Goal: Information Seeking & Learning: Check status

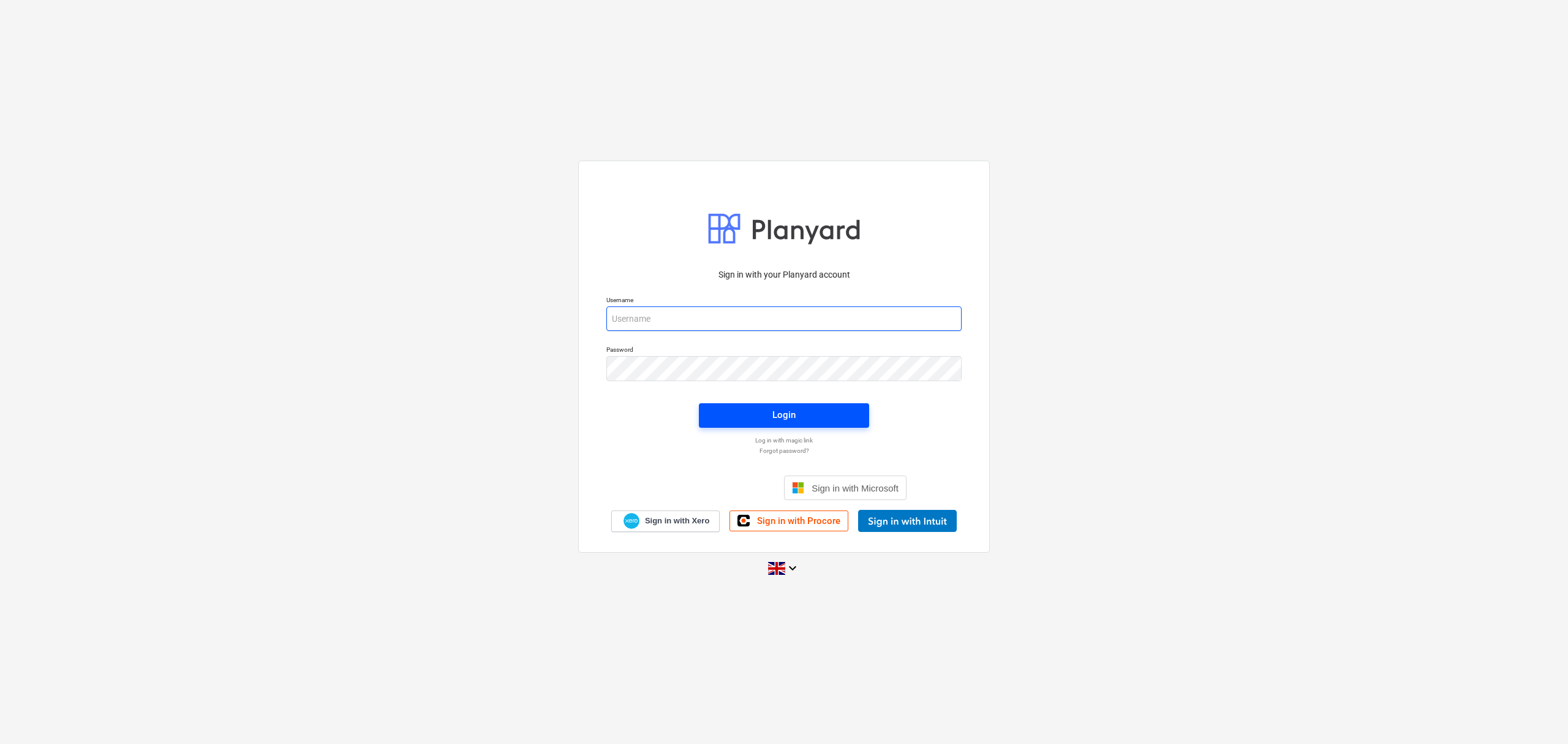
type input "[PERSON_NAME][EMAIL_ADDRESS][PERSON_NAME][DOMAIN_NAME]"
click at [814, 418] on span "Login" at bounding box center [784, 415] width 141 height 16
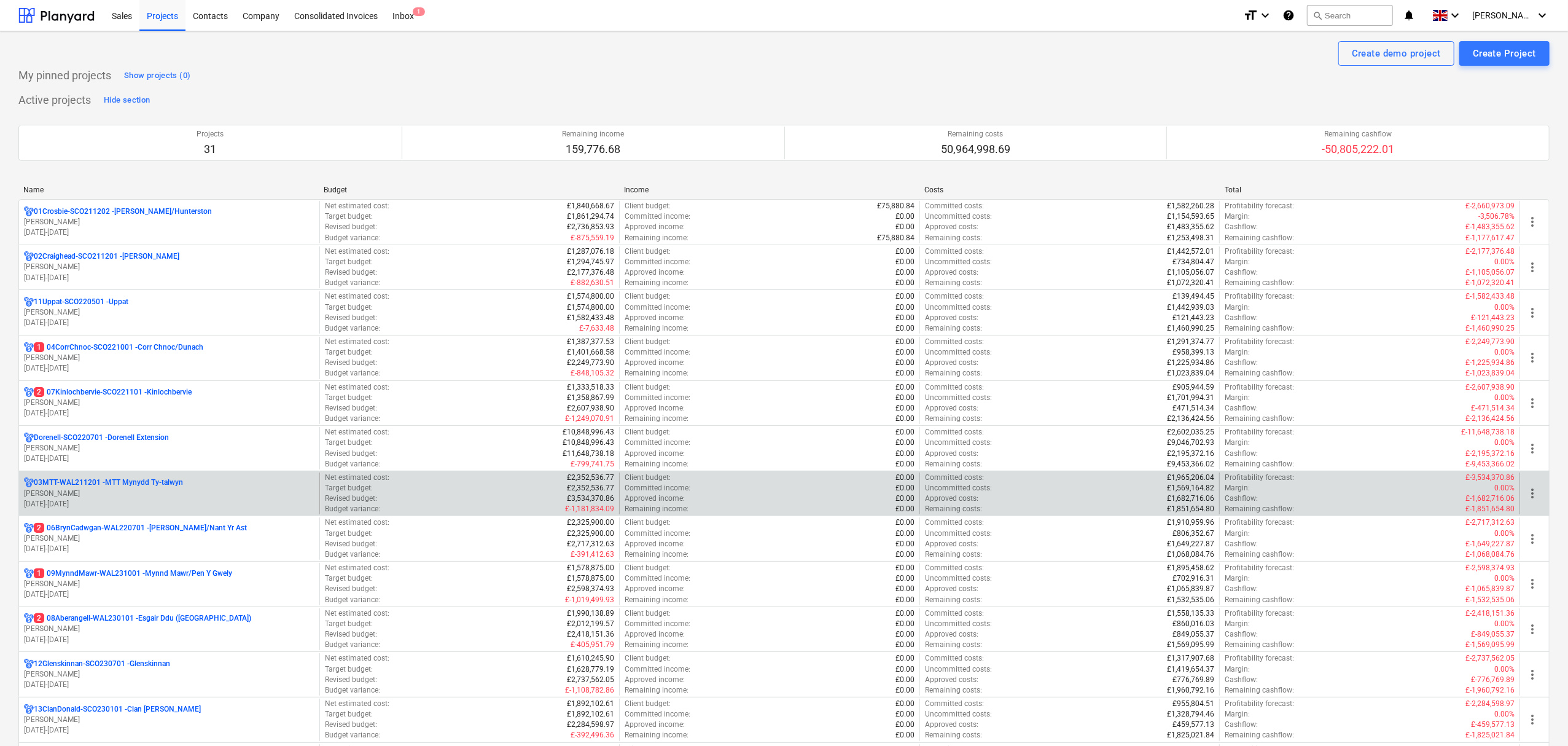
click at [106, 482] on p "03MTT-WAL211201 - MTT Mynydd Ty-[GEOGRAPHIC_DATA]" at bounding box center [108, 482] width 149 height 11
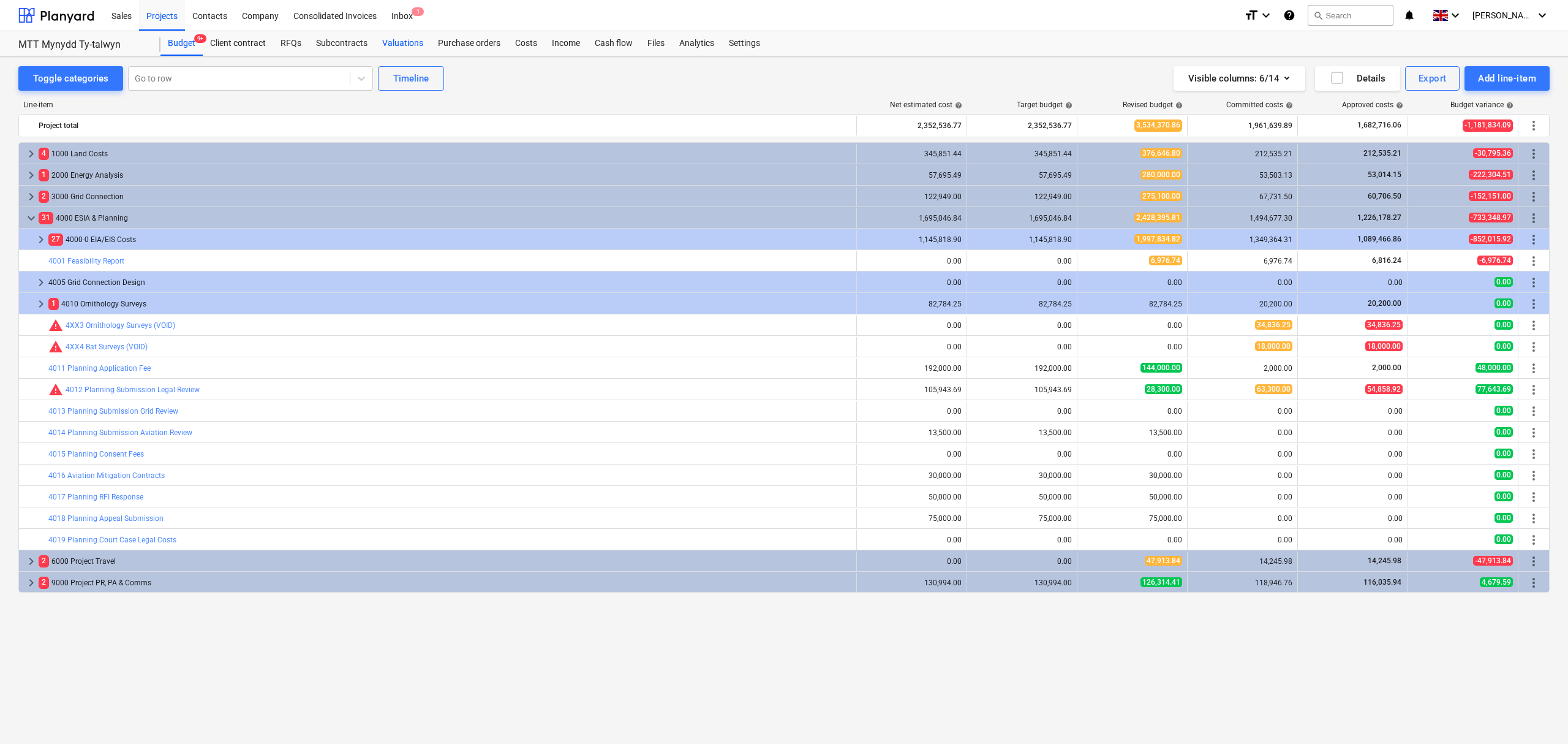
click at [408, 40] on div "Valuations" at bounding box center [403, 44] width 56 height 24
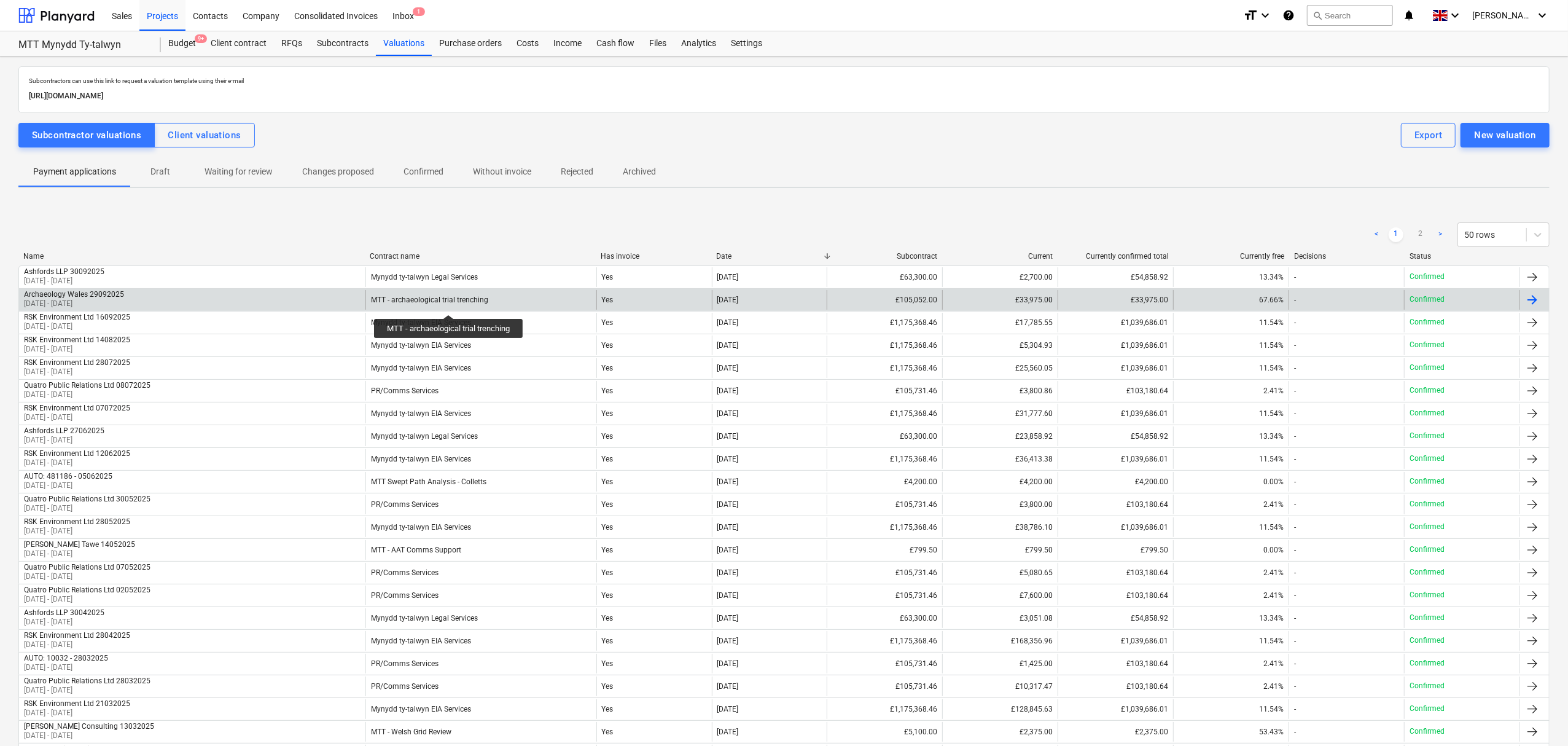
click at [450, 303] on div "MTT - archaeological trial trenching" at bounding box center [429, 300] width 117 height 9
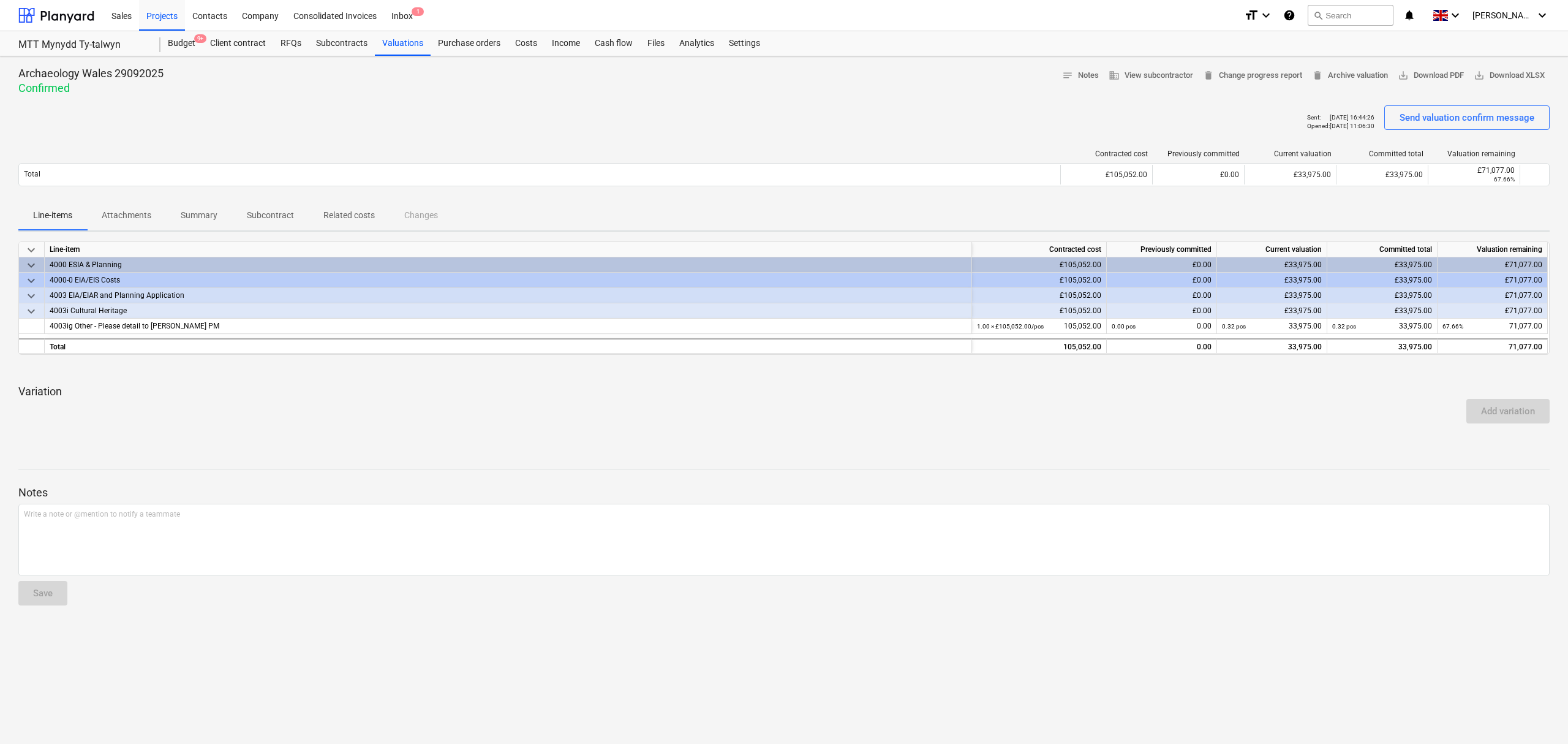
click at [142, 218] on p "Attachments" at bounding box center [126, 216] width 49 height 13
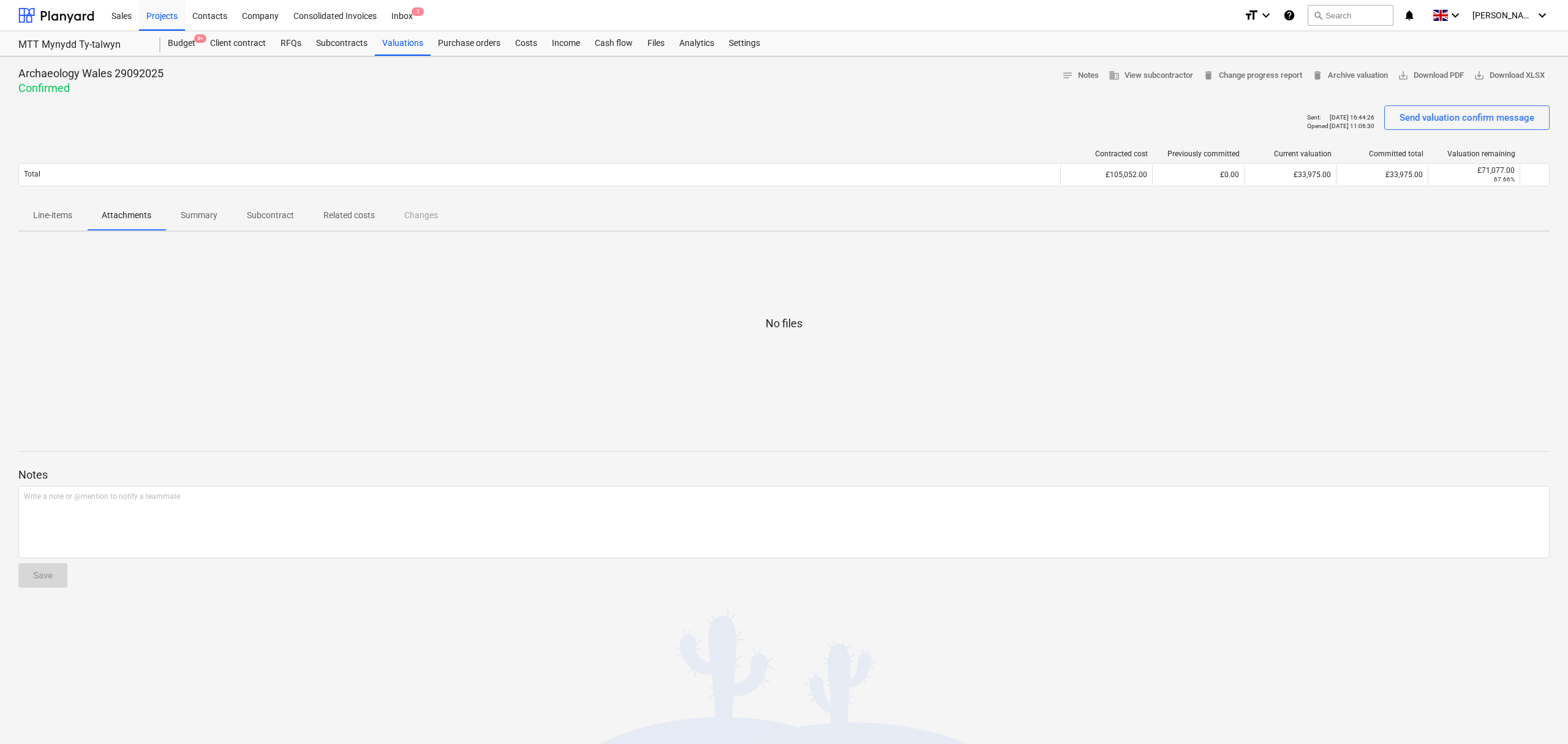
click at [47, 221] on p "Line-items" at bounding box center [52, 216] width 39 height 13
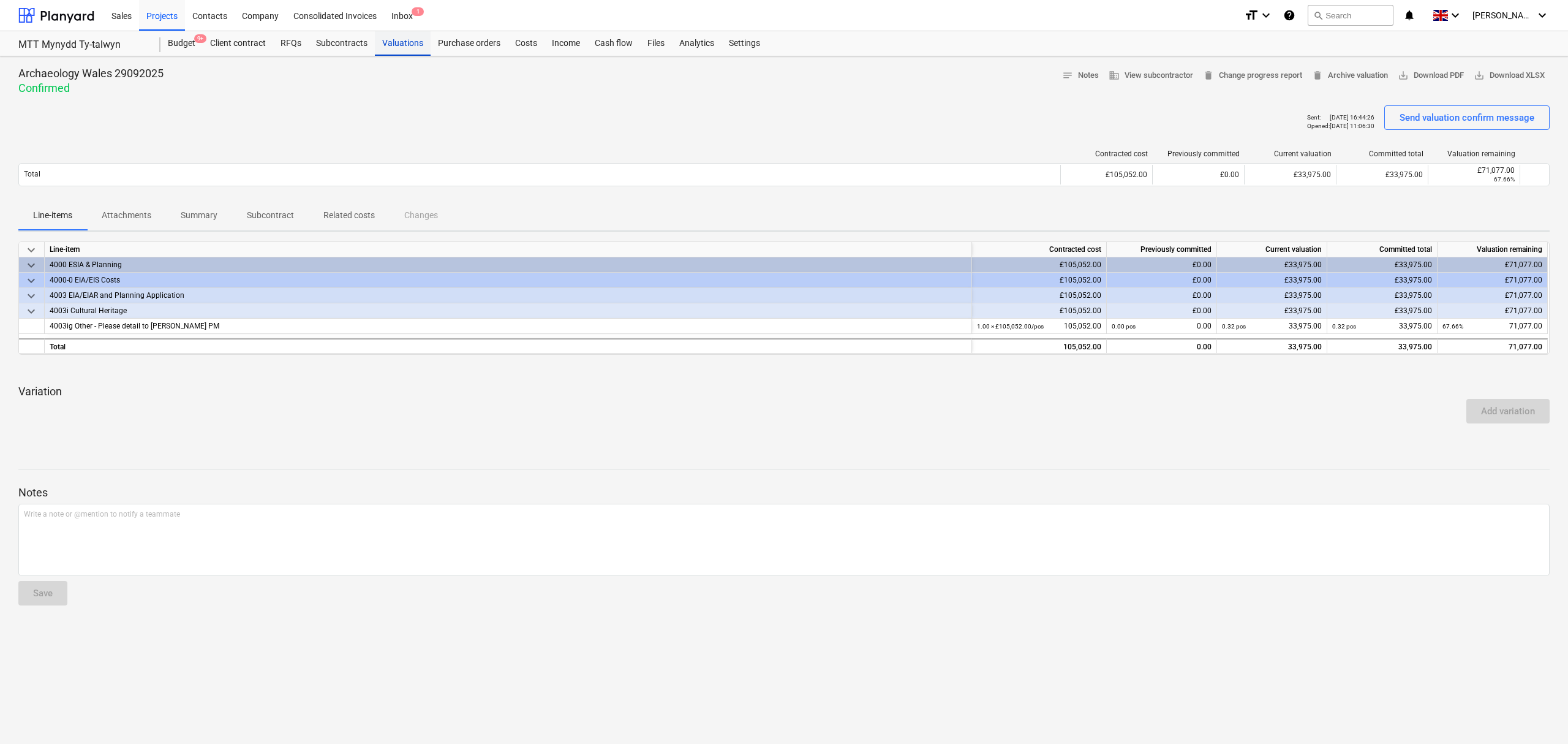
click at [388, 42] on div "Valuations" at bounding box center [403, 44] width 56 height 24
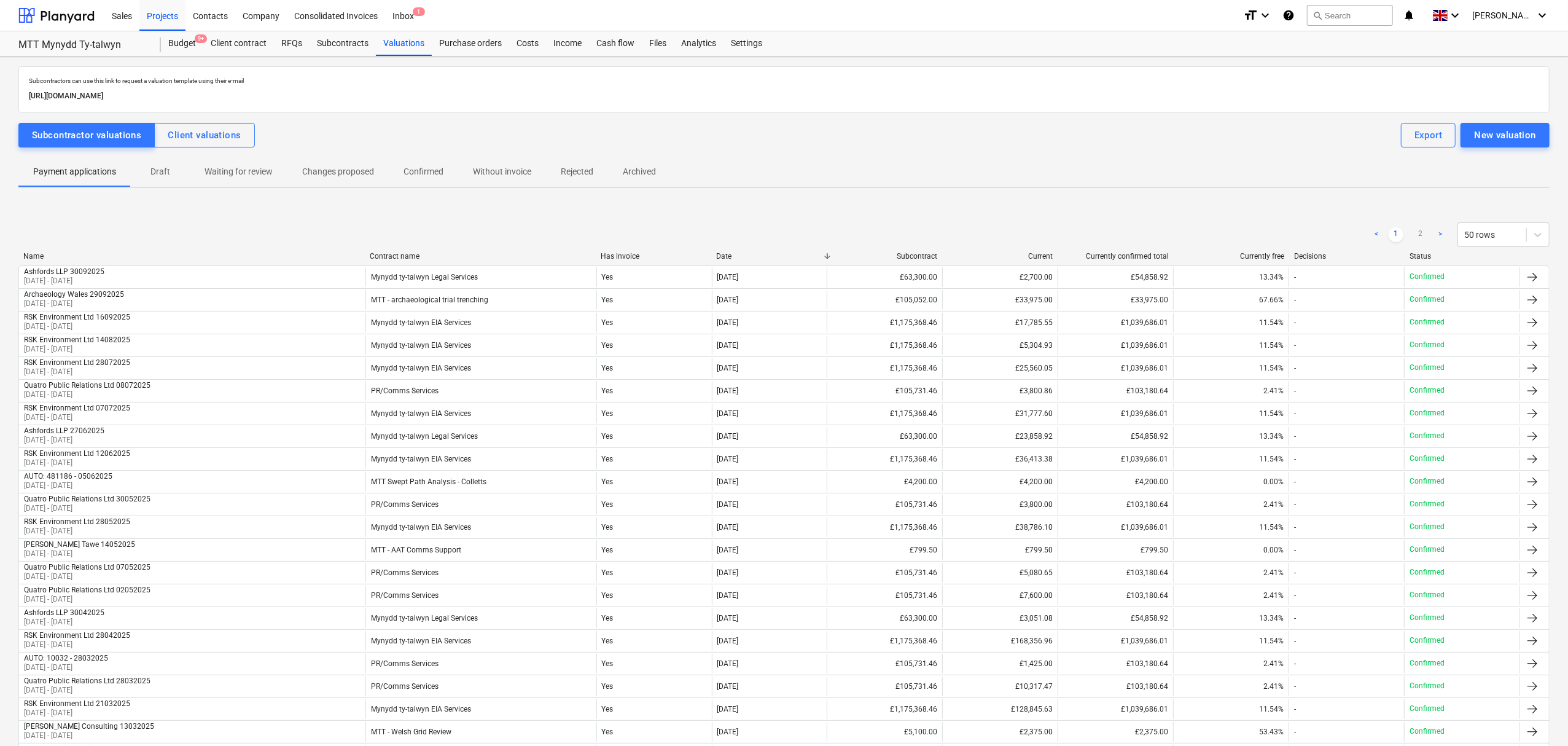
click at [421, 172] on p "Confirmed" at bounding box center [424, 172] width 40 height 13
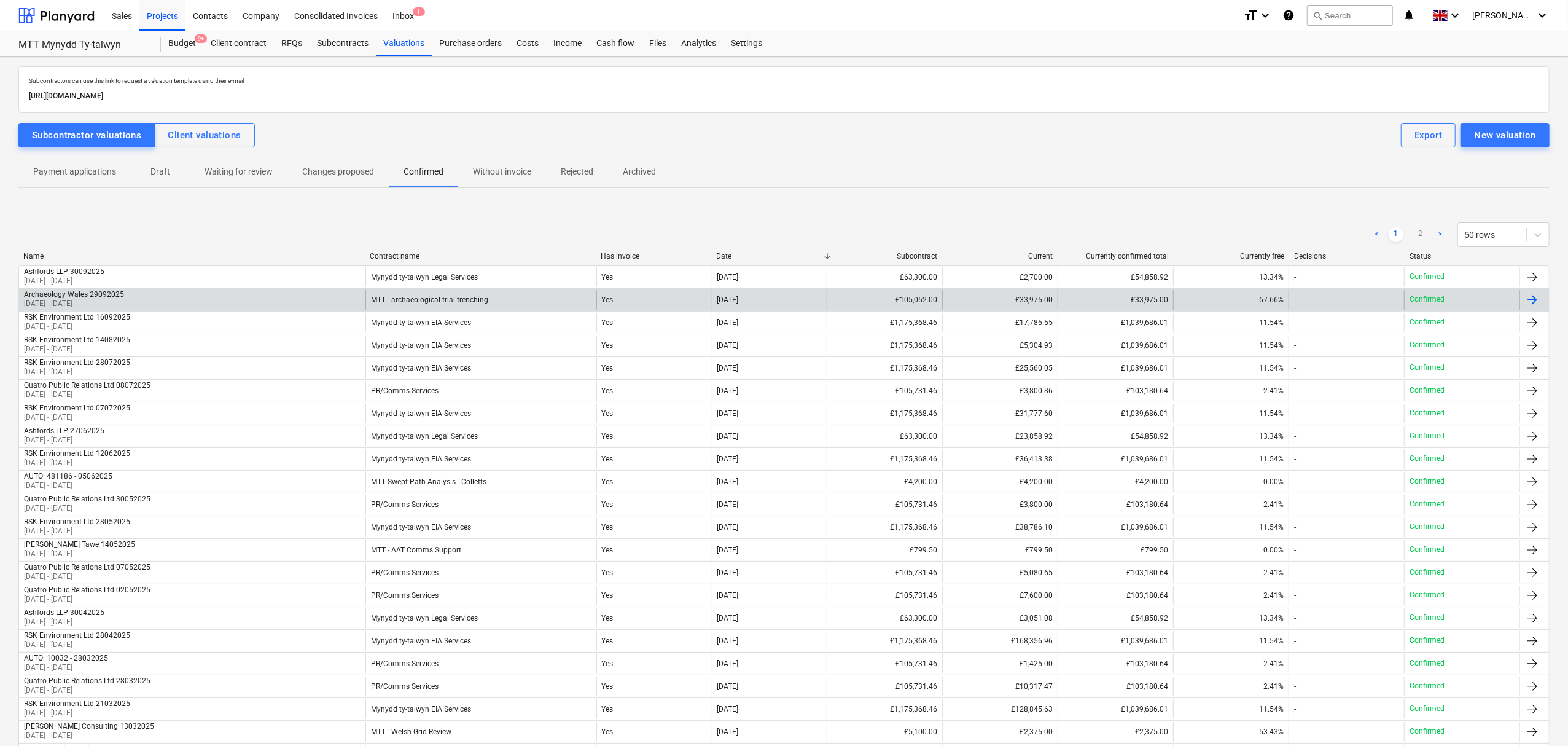
click at [256, 298] on div "Archaeology Wales 29092025 [DATE] - [DATE]" at bounding box center [192, 300] width 346 height 19
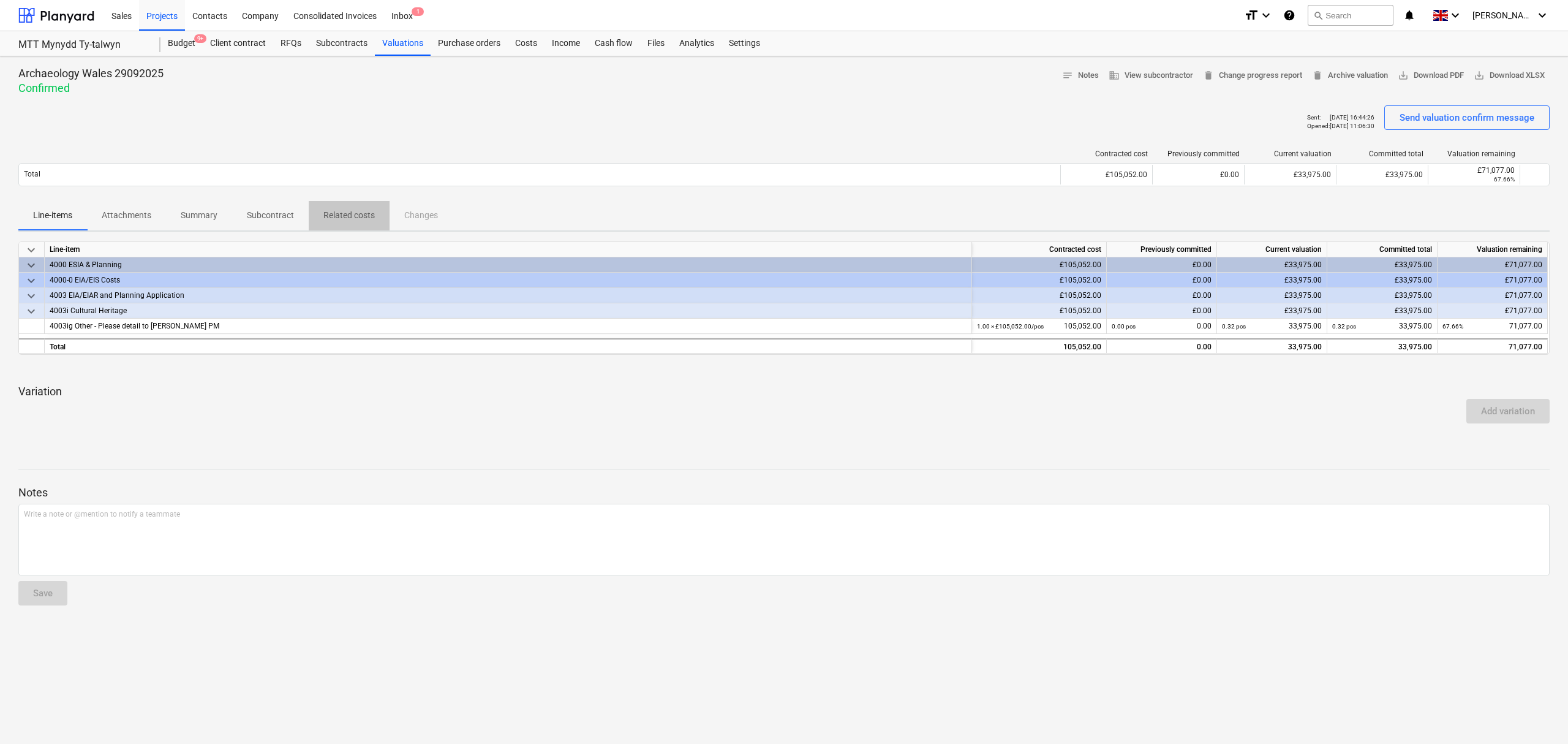
click at [331, 216] on p "Related costs" at bounding box center [349, 216] width 52 height 13
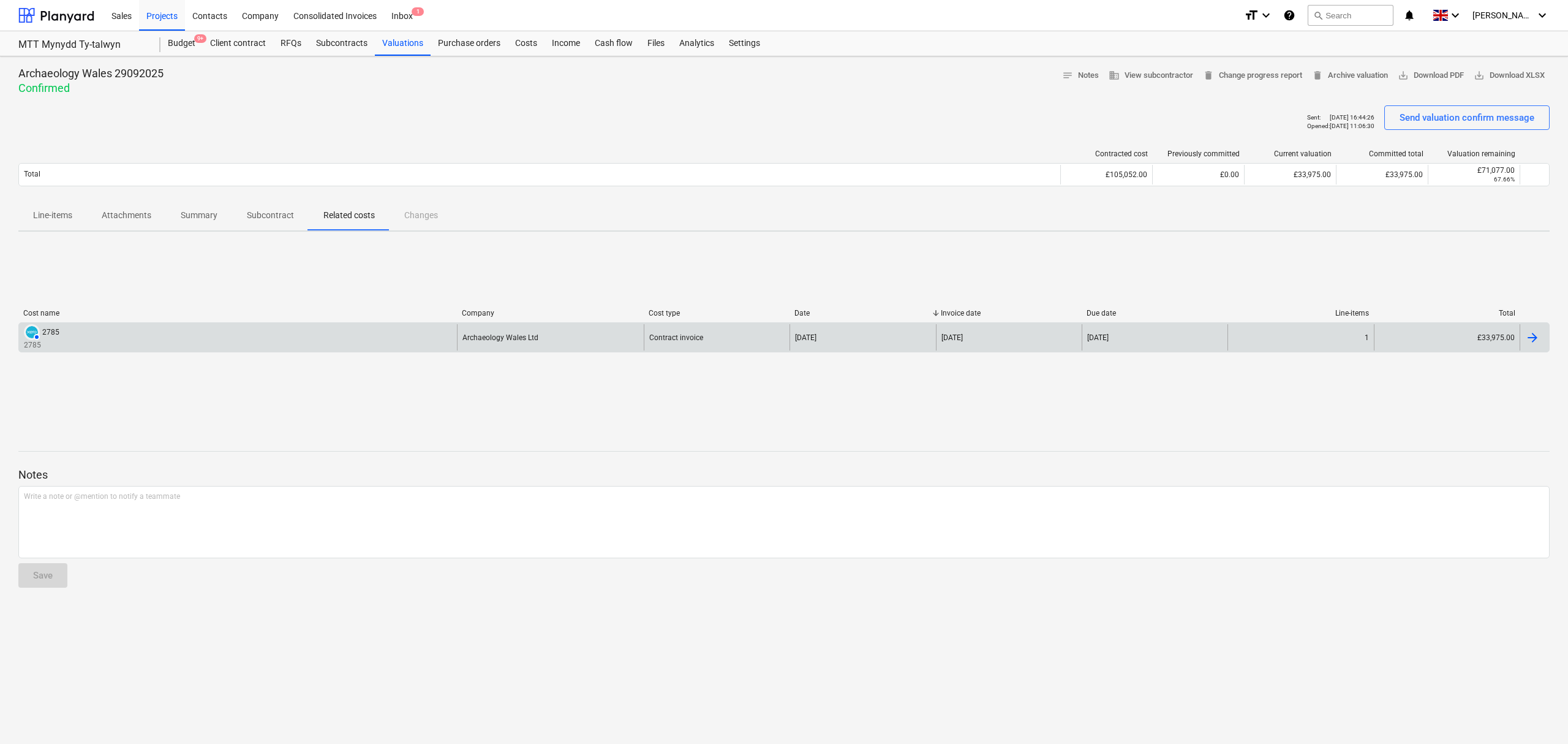
click at [1523, 332] on div at bounding box center [1534, 337] width 29 height 27
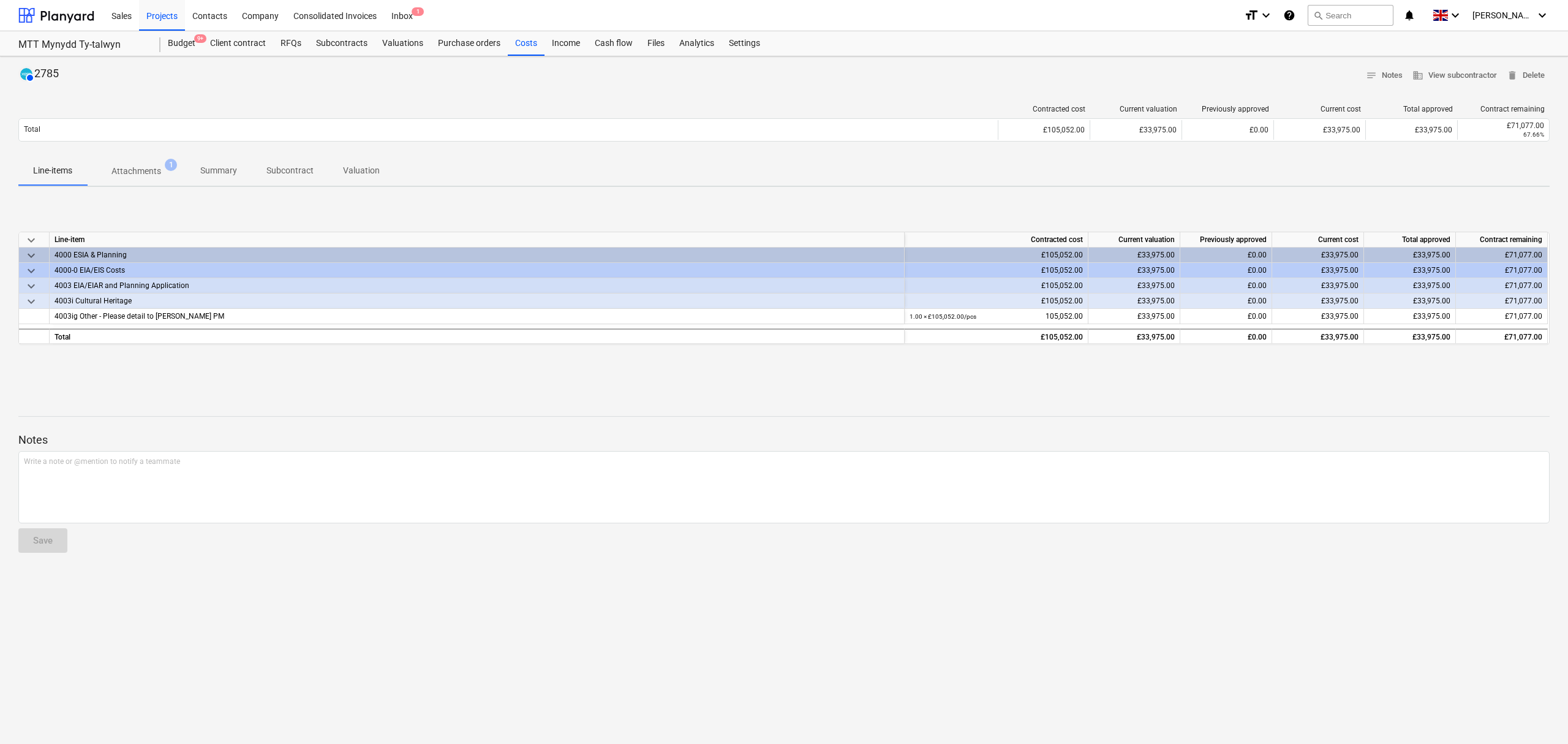
click at [140, 162] on span "Attachments 1" at bounding box center [136, 171] width 99 height 22
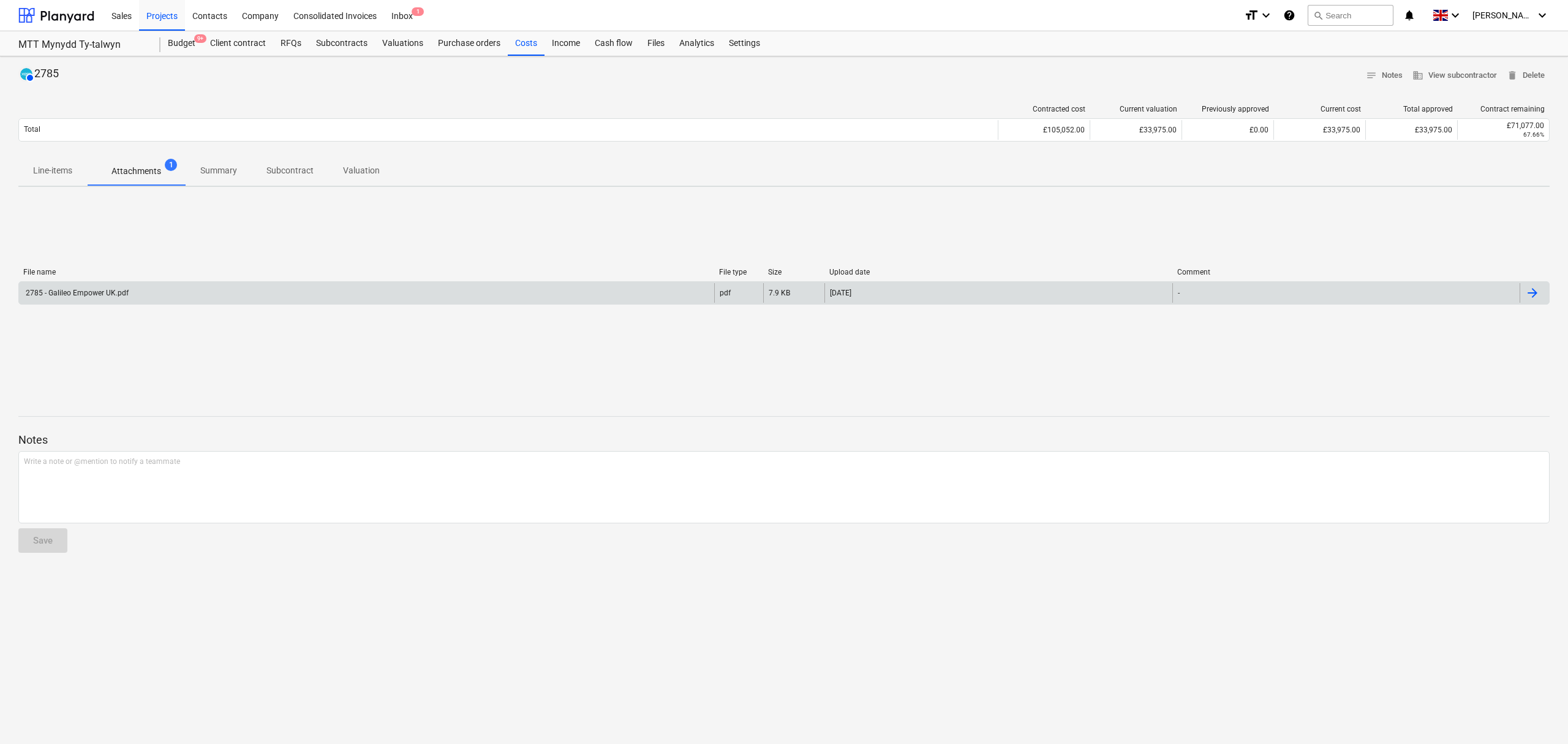
click at [1532, 290] on div at bounding box center [1532, 292] width 15 height 15
